Goal: Task Accomplishment & Management: Manage account settings

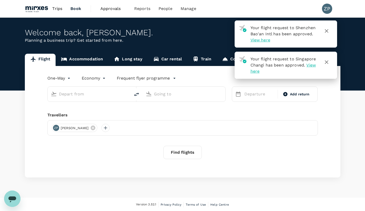
type input "[GEOGRAPHIC_DATA], [GEOGRAPHIC_DATA] (any)"
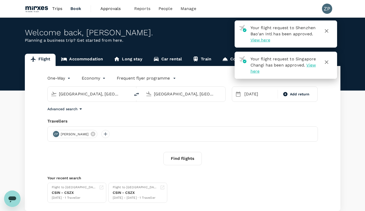
click at [56, 8] on span "Trips" at bounding box center [57, 9] width 10 height 6
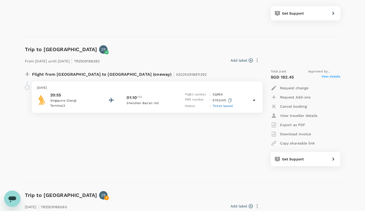
scroll to position [177, 0]
click at [255, 100] on icon at bounding box center [254, 100] width 6 height 6
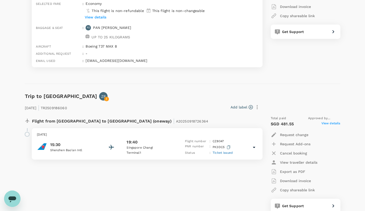
scroll to position [304, 0]
click at [253, 148] on icon at bounding box center [254, 147] width 6 height 6
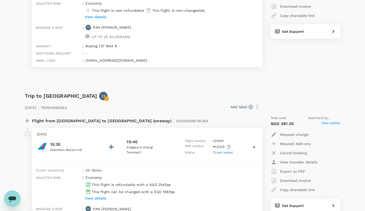
scroll to position [220, 0]
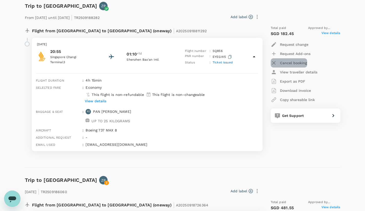
click at [286, 61] on p "Cancel booking" at bounding box center [293, 62] width 27 height 5
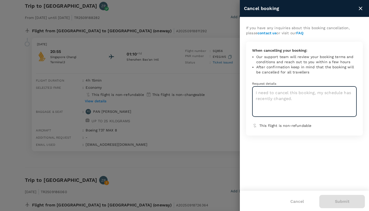
click at [284, 91] on textarea at bounding box center [304, 102] width 104 height 30
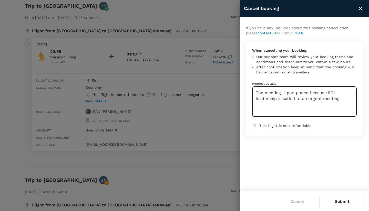
type textarea "The meeting is postponed because BGI leadership is called to an urgent meeting"
click at [344, 199] on button "Submit" at bounding box center [342, 201] width 46 height 13
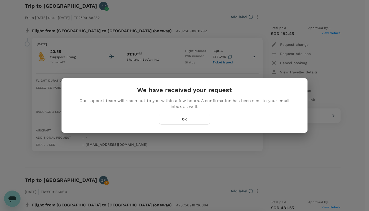
click at [188, 123] on button "OK" at bounding box center [184, 119] width 51 height 11
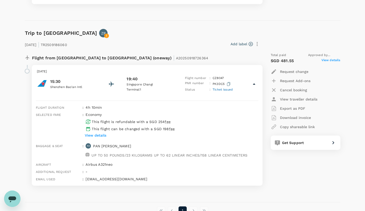
scroll to position [368, 0]
click at [294, 90] on p "Cancel booking" at bounding box center [293, 89] width 27 height 5
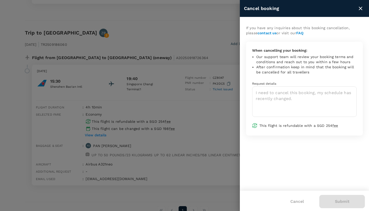
click at [285, 100] on textarea at bounding box center [304, 102] width 104 height 30
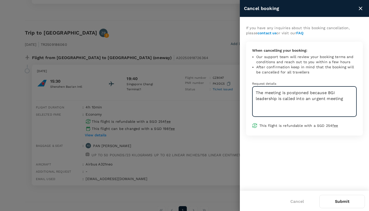
type textarea "The meeting is postponed because BGI leadership is called into an urgent meeting"
click at [348, 199] on button "Submit" at bounding box center [342, 201] width 46 height 13
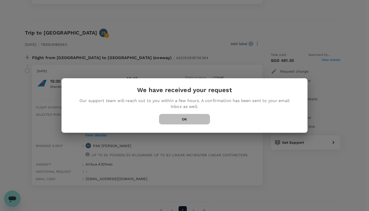
click at [191, 118] on button "OK" at bounding box center [184, 119] width 51 height 11
